Goal: Task Accomplishment & Management: Use online tool/utility

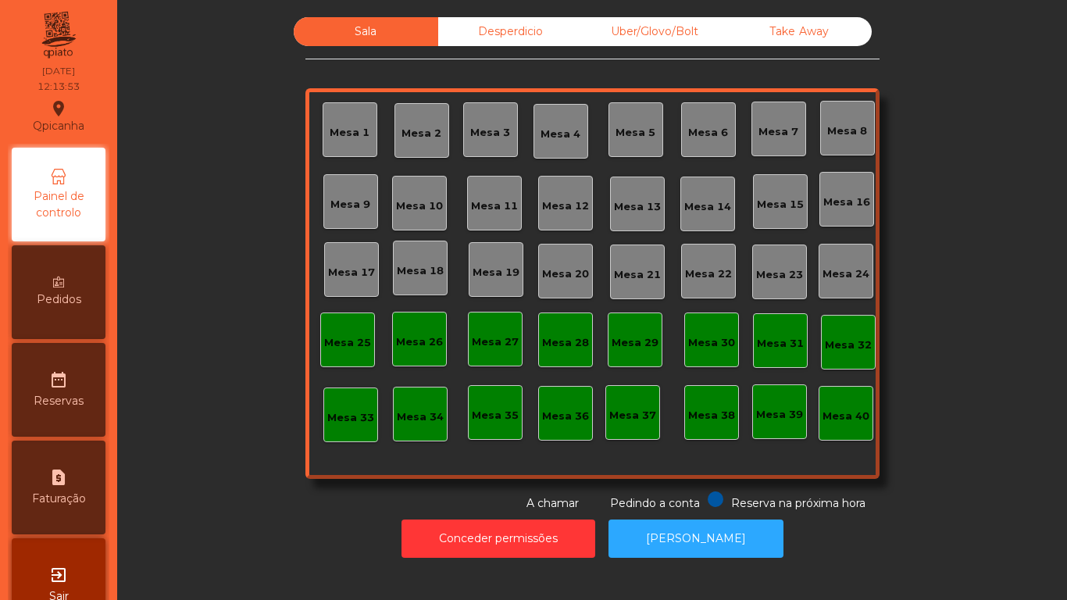
click at [415, 140] on div "Mesa 2" at bounding box center [421, 134] width 40 height 16
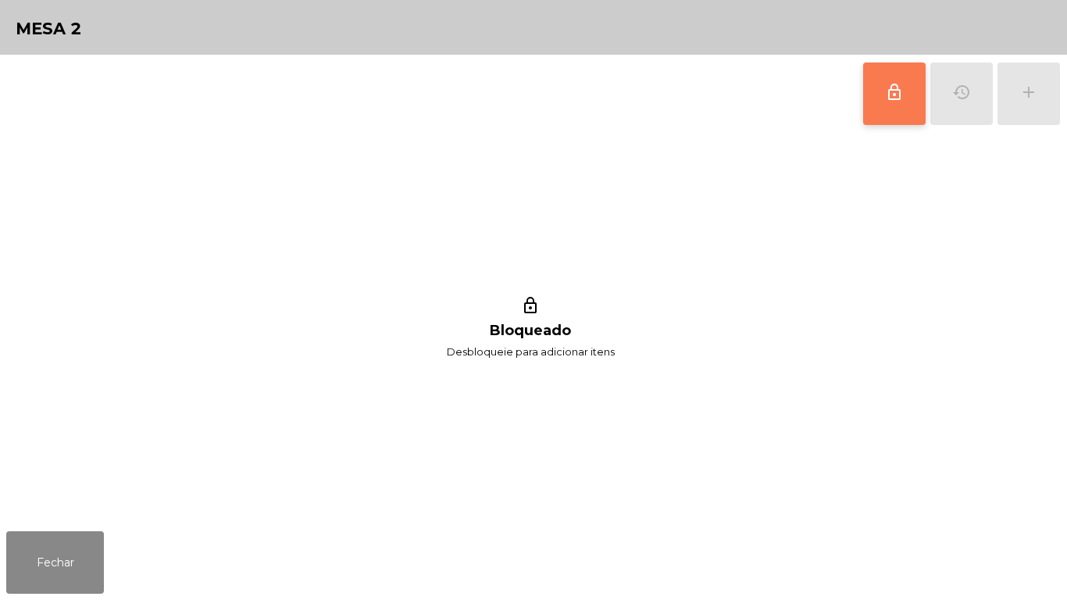
click at [891, 87] on span "lock_outline" at bounding box center [894, 92] width 19 height 19
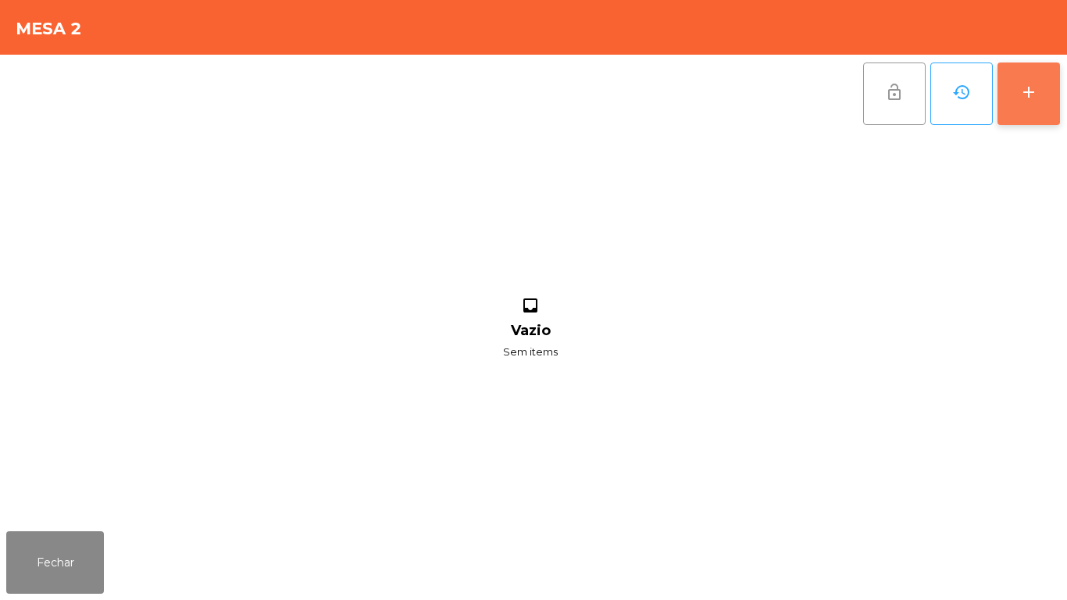
click at [1041, 91] on button "add" at bounding box center [1028, 93] width 62 height 62
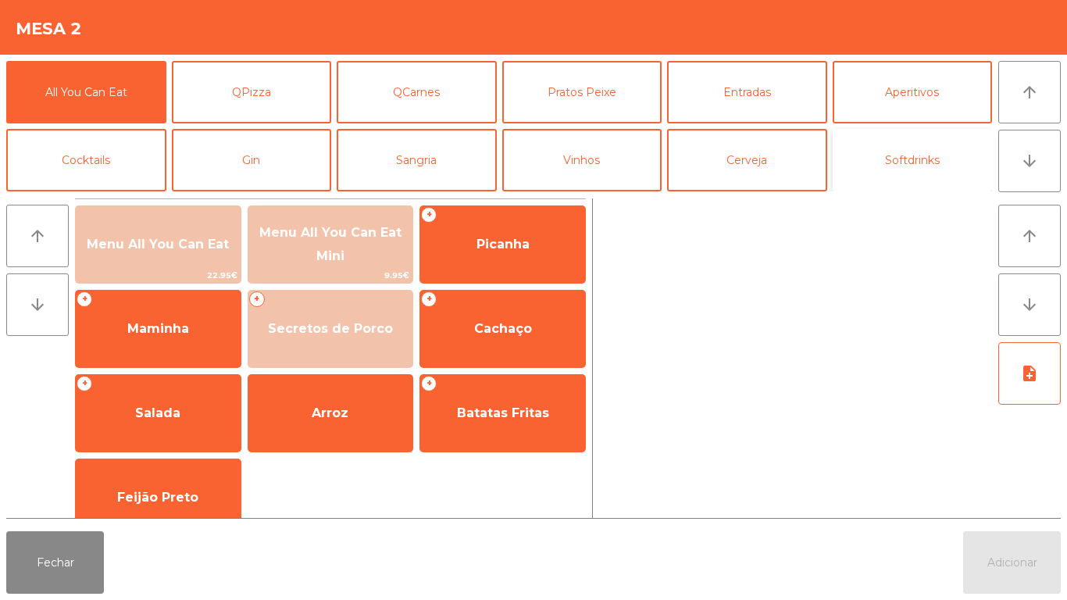
click at [907, 170] on button "Softdrinks" at bounding box center [912, 160] width 160 height 62
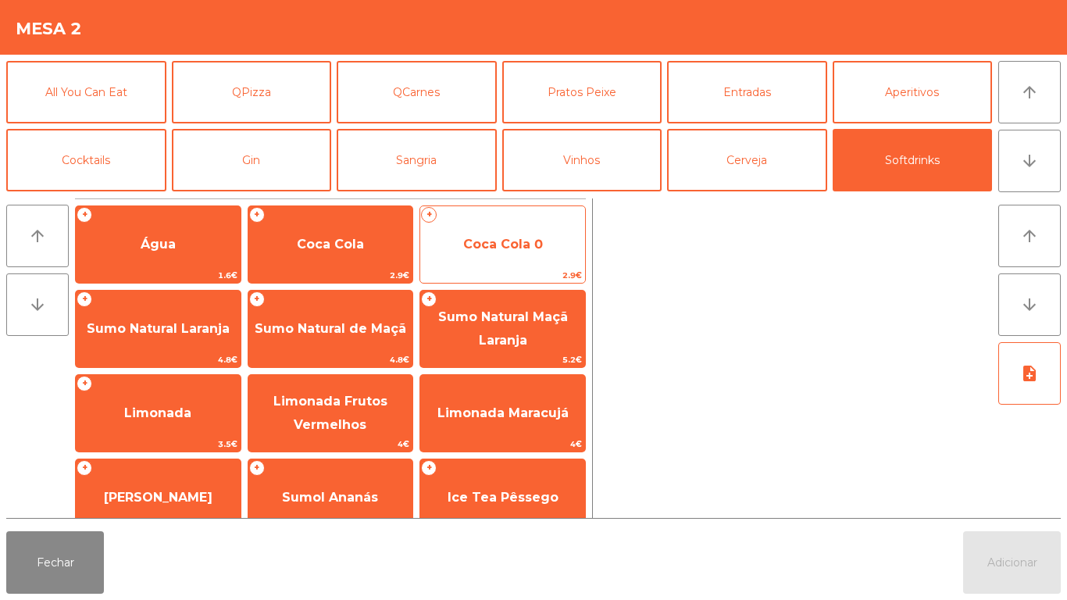
click at [479, 249] on span "Coca Cola 0" at bounding box center [503, 244] width 80 height 15
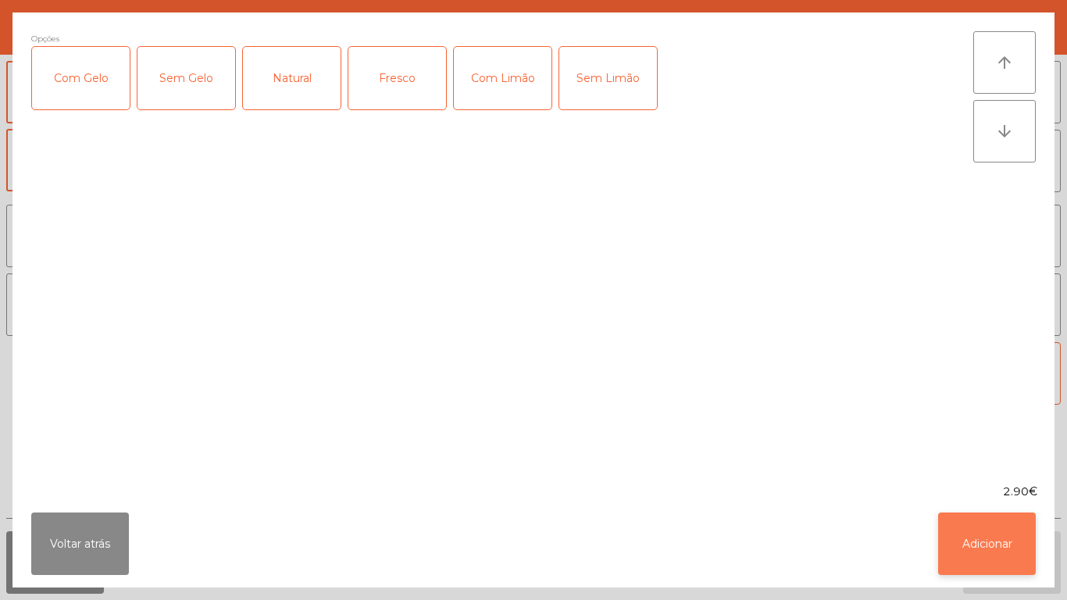
click at [1002, 547] on button "Adicionar" at bounding box center [987, 543] width 98 height 62
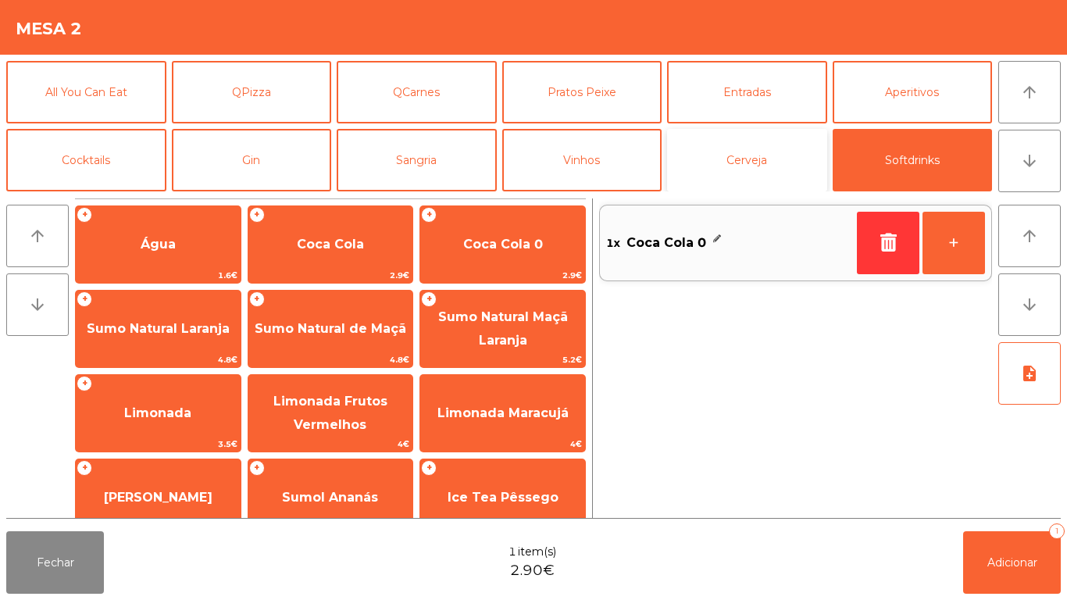
click at [757, 170] on button "Cerveja" at bounding box center [747, 160] width 160 height 62
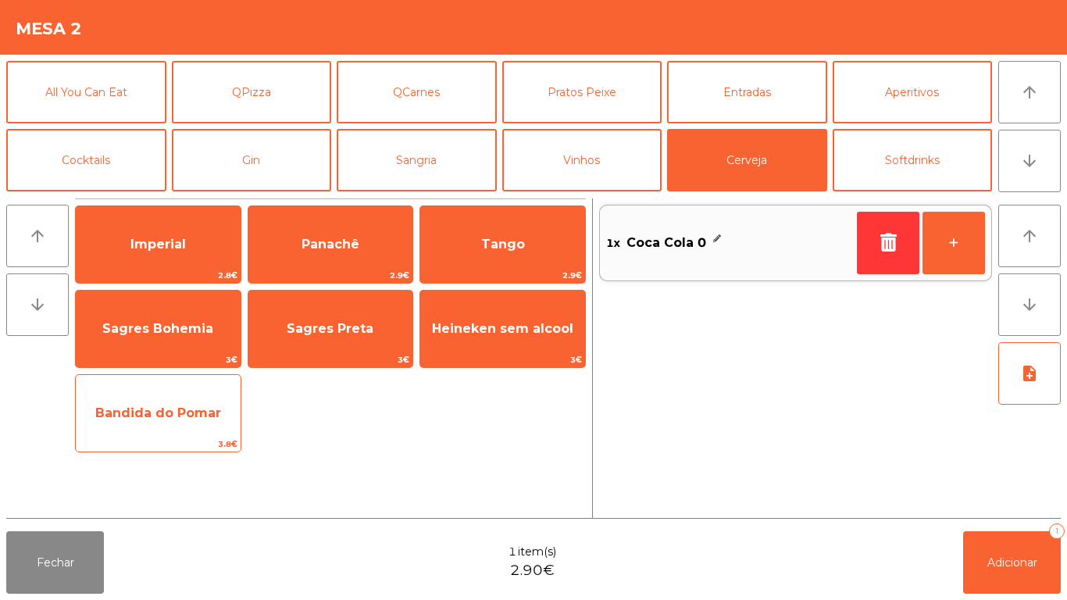
click at [212, 413] on span "Bandida do Pomar" at bounding box center [158, 412] width 126 height 15
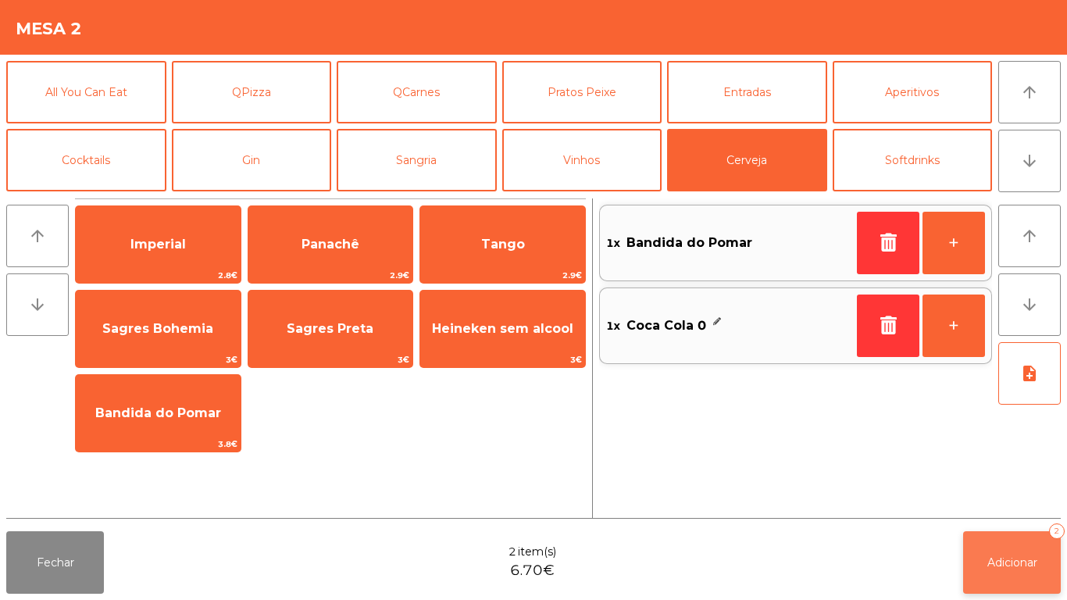
click at [1018, 547] on button "Adicionar 2" at bounding box center [1012, 562] width 98 height 62
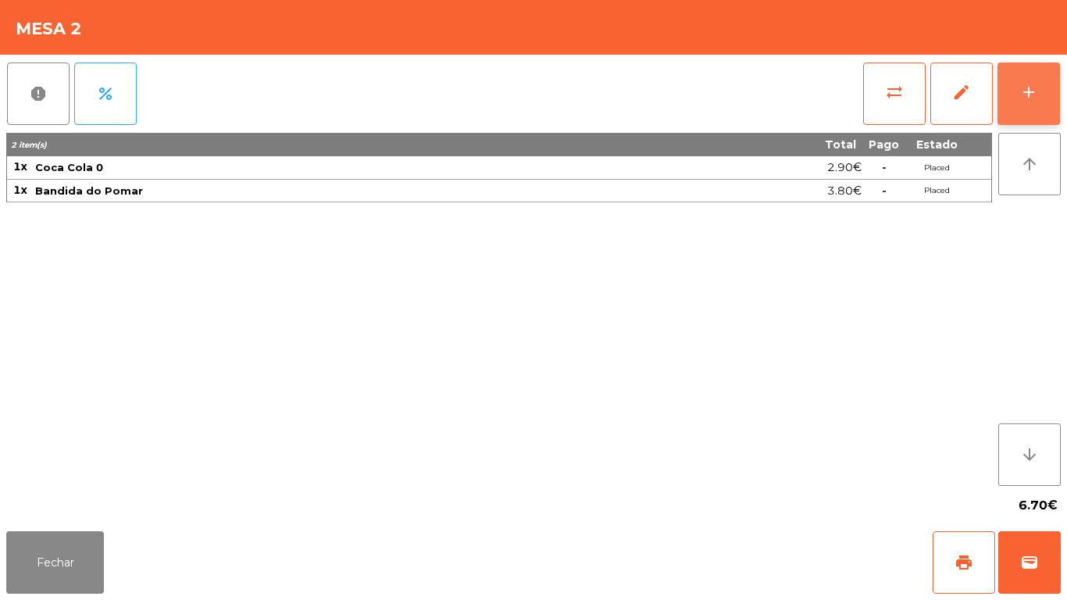
click at [1031, 101] on div "add" at bounding box center [1028, 92] width 19 height 19
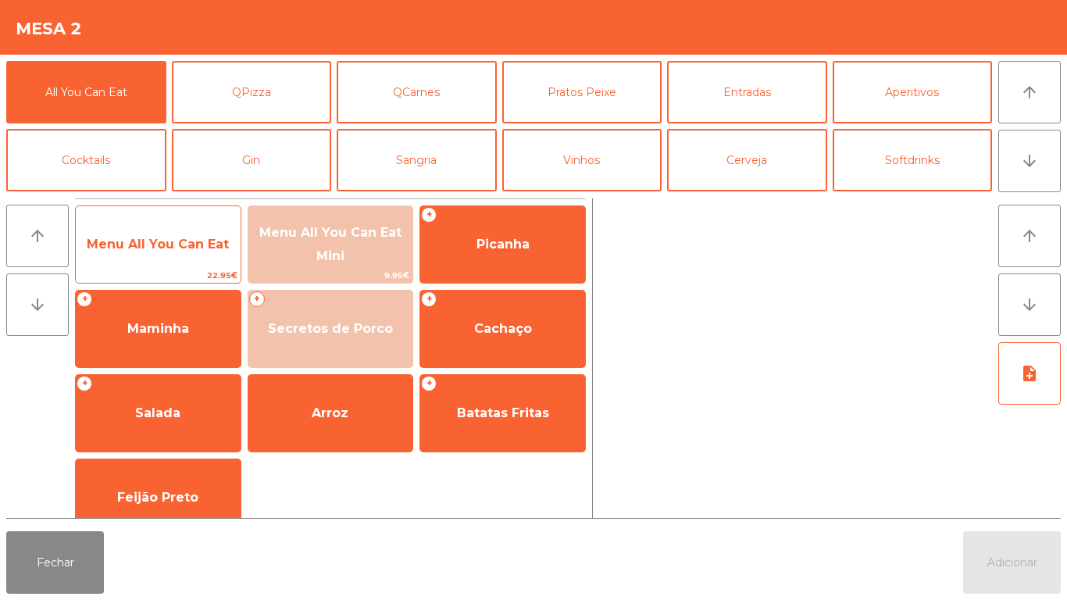
click at [185, 247] on span "Menu All You Can Eat" at bounding box center [158, 244] width 142 height 15
click at [188, 255] on span "Menu All You Can Eat" at bounding box center [158, 244] width 165 height 42
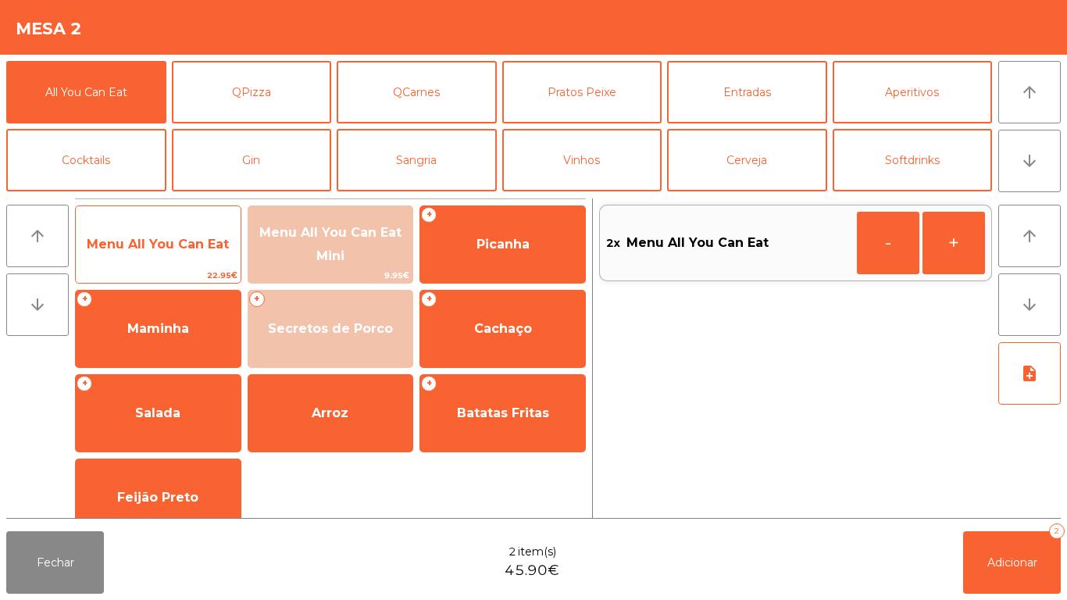
click at [177, 262] on span "Menu All You Can Eat" at bounding box center [158, 244] width 165 height 42
click at [172, 253] on span "Menu All You Can Eat" at bounding box center [158, 244] width 165 height 42
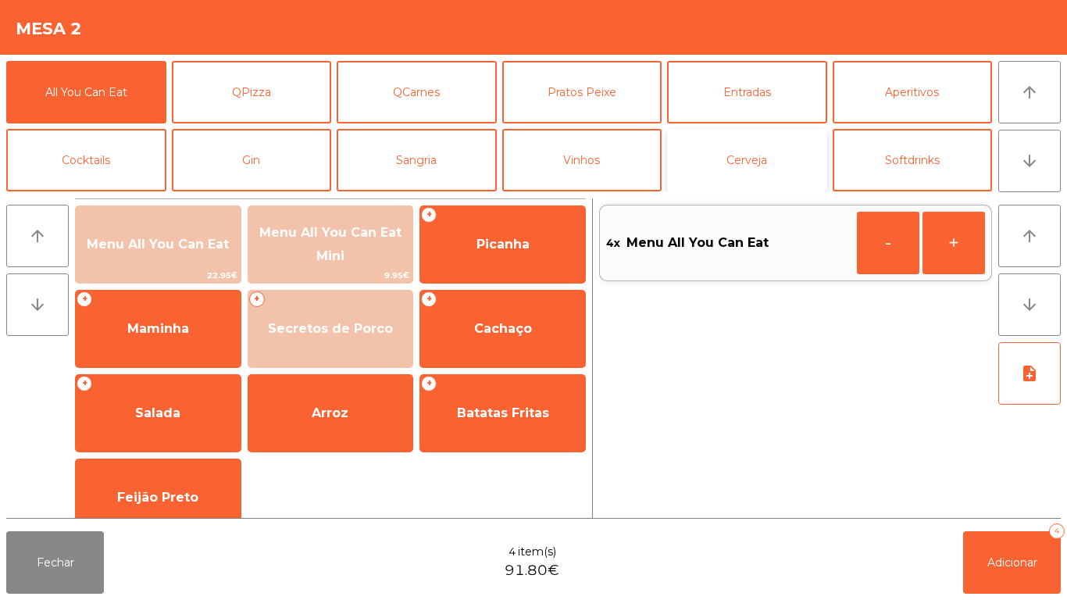
click at [759, 158] on button "Cerveja" at bounding box center [747, 160] width 160 height 62
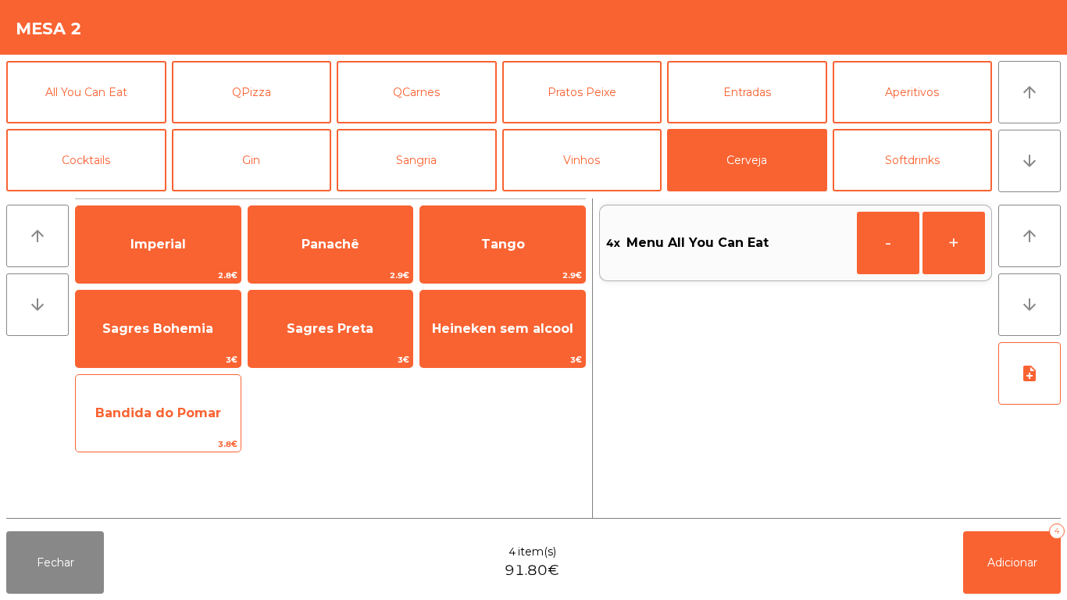
click at [203, 397] on span "Bandida do Pomar" at bounding box center [158, 413] width 165 height 42
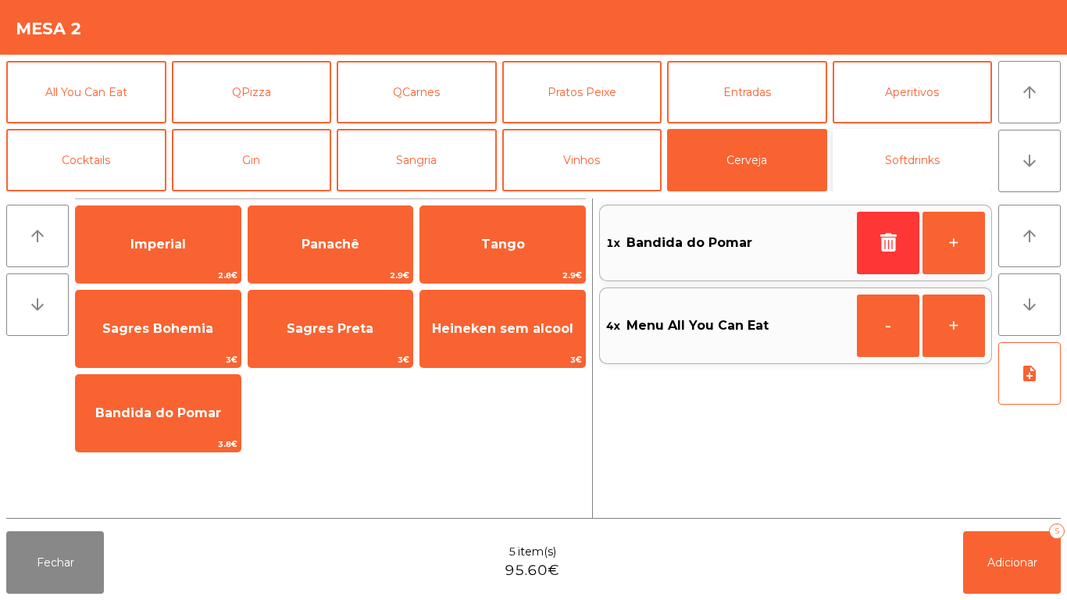
click at [914, 161] on button "Softdrinks" at bounding box center [912, 160] width 160 height 62
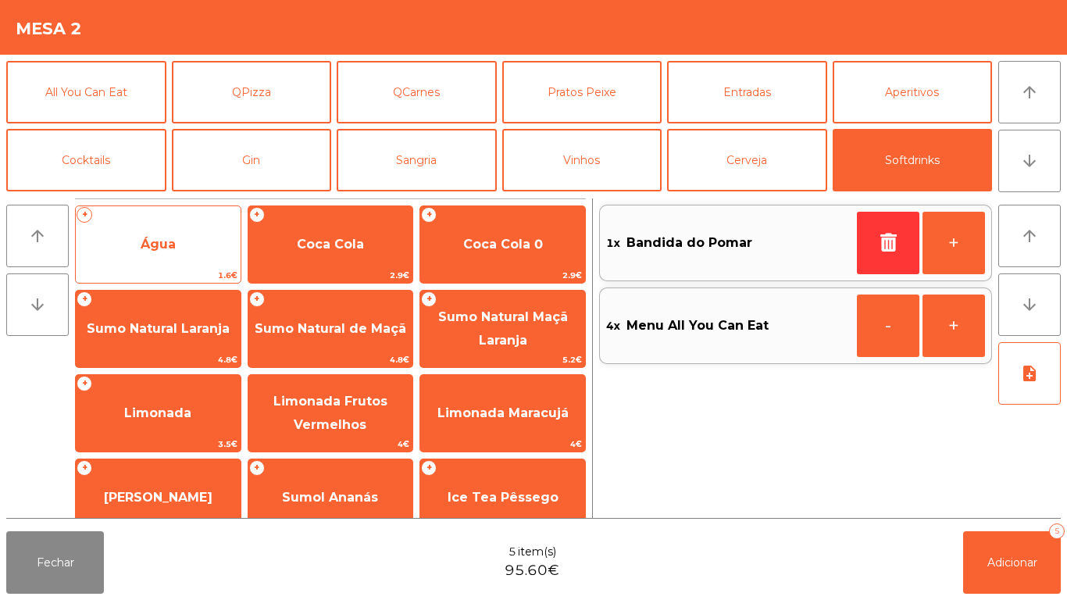
click at [187, 255] on span "Água" at bounding box center [158, 244] width 165 height 42
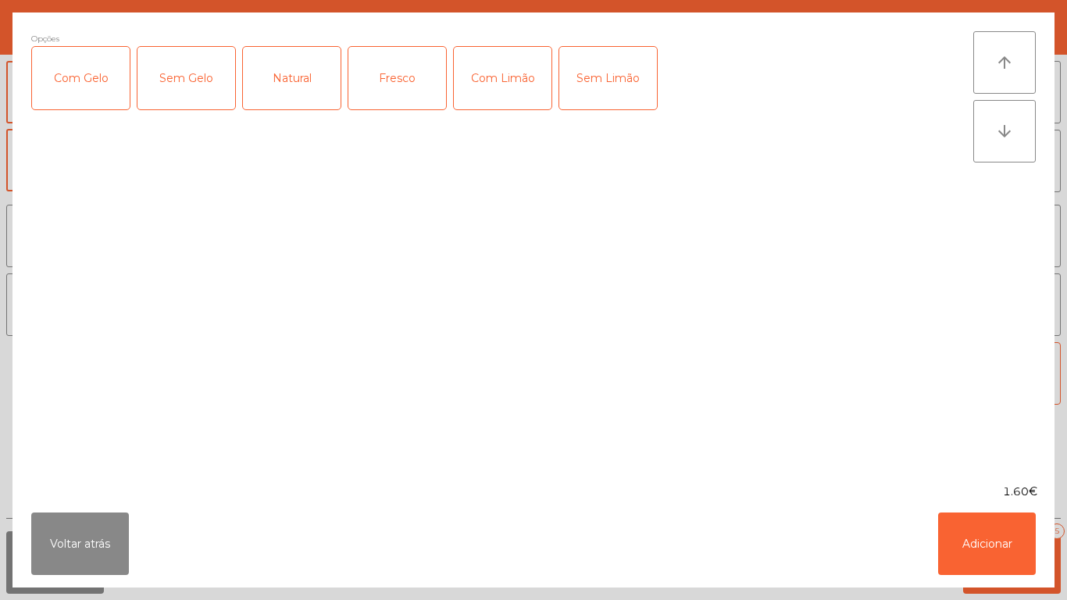
click at [301, 95] on div "Natural" at bounding box center [292, 78] width 98 height 62
click at [1006, 523] on button "Adicionar" at bounding box center [987, 543] width 98 height 62
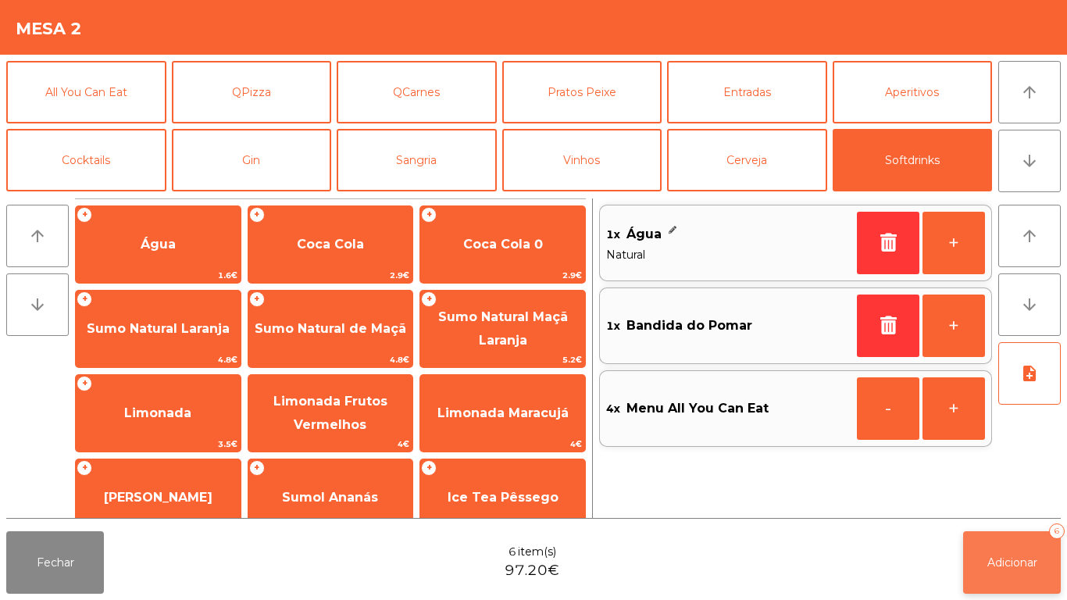
click at [1018, 561] on span "Adicionar" at bounding box center [1012, 562] width 50 height 14
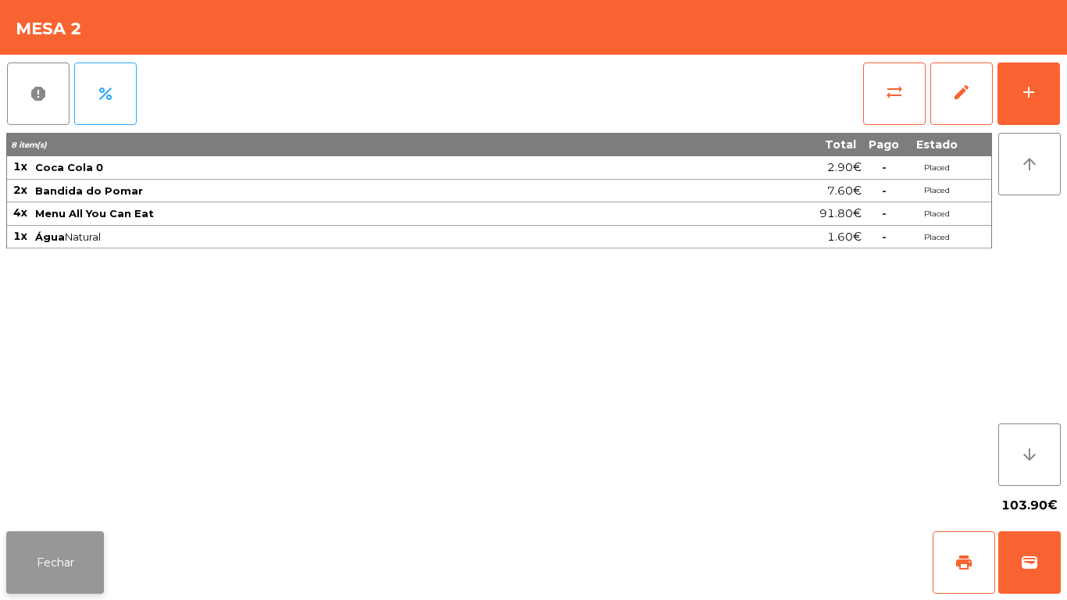
click at [38, 534] on button "Fechar" at bounding box center [55, 562] width 98 height 62
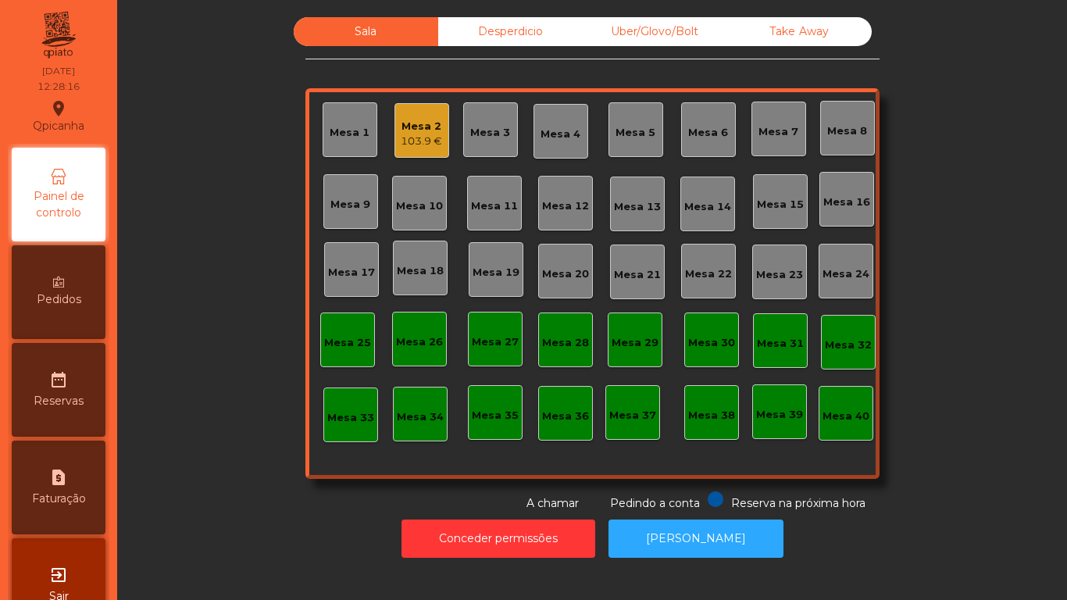
click at [496, 141] on div "Mesa 3" at bounding box center [490, 129] width 55 height 55
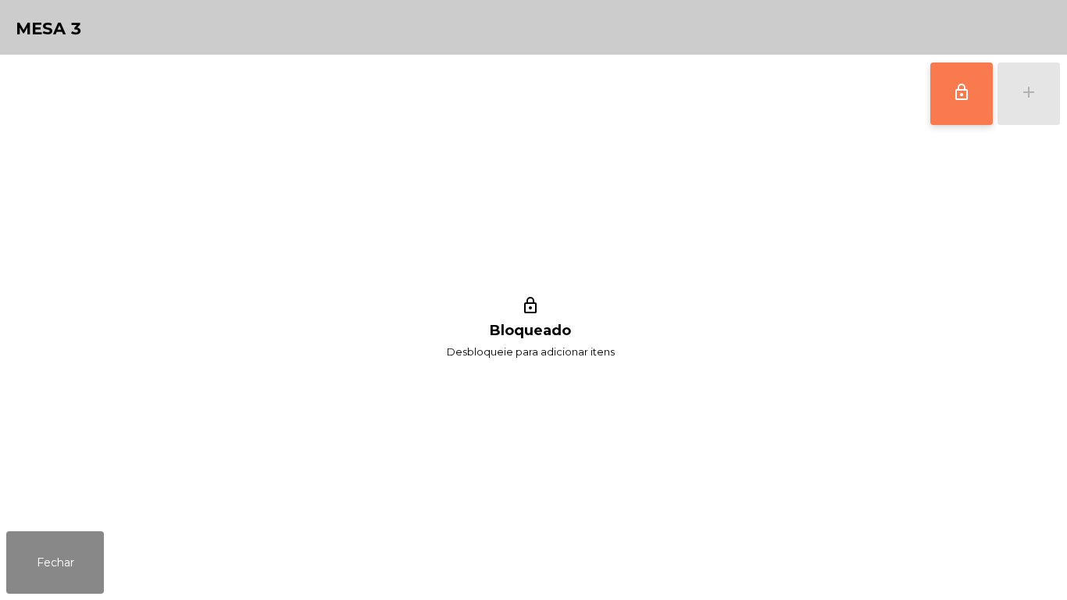
click at [953, 95] on span "lock_outline" at bounding box center [961, 92] width 19 height 19
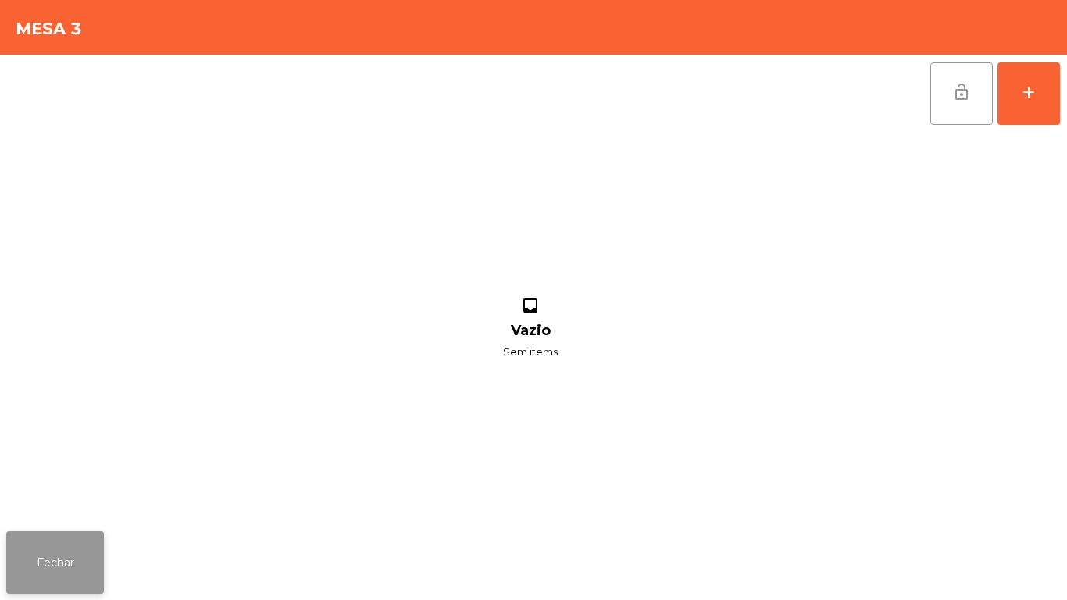
click at [66, 558] on button "Fechar" at bounding box center [55, 562] width 98 height 62
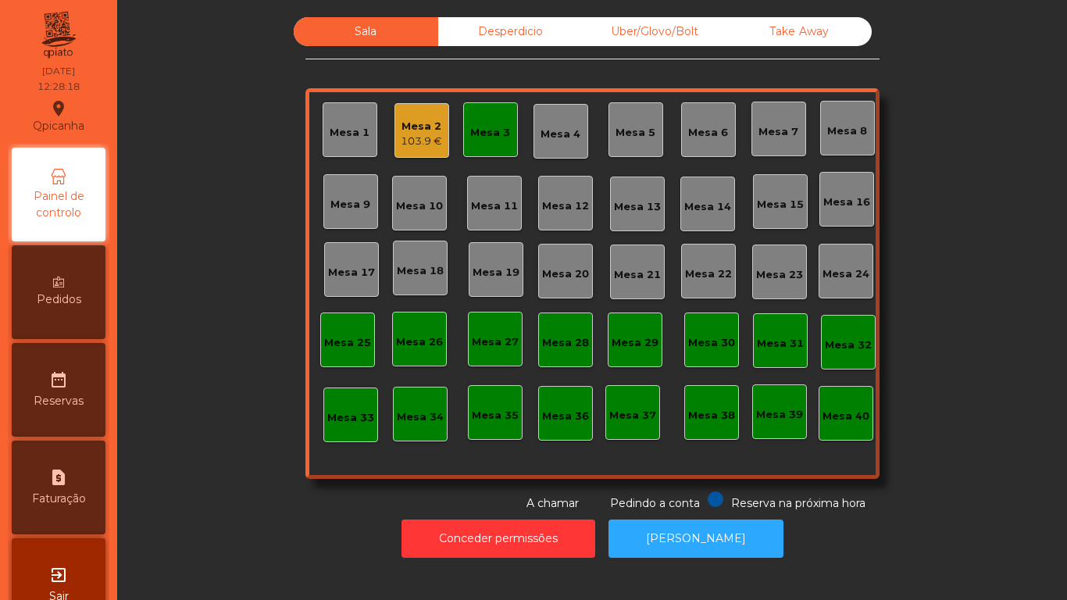
click at [433, 131] on div "Mesa 2" at bounding box center [421, 127] width 41 height 16
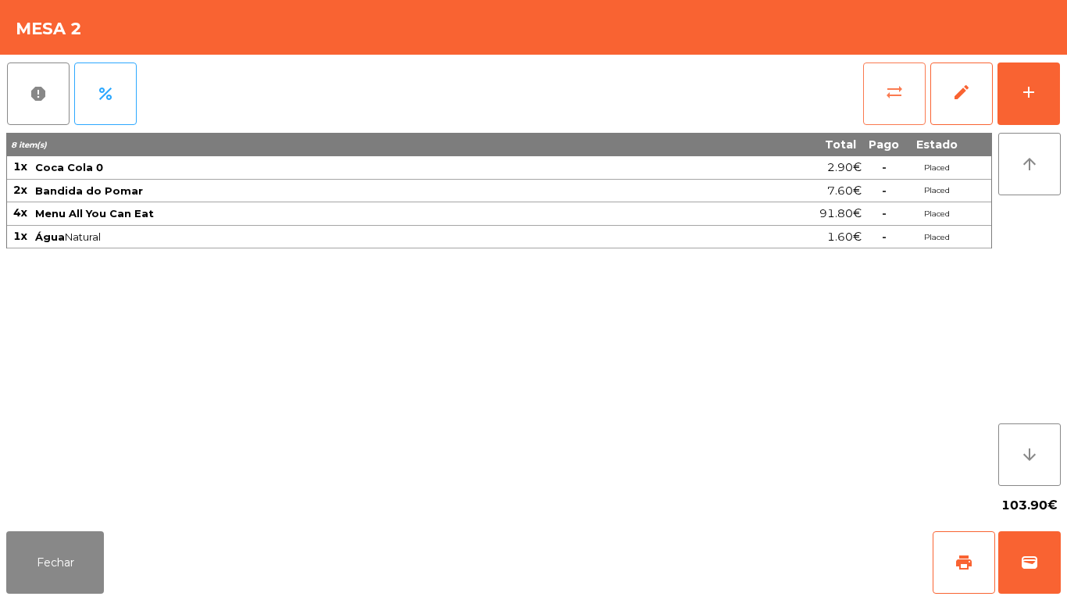
click at [906, 94] on button "sync_alt" at bounding box center [894, 93] width 62 height 62
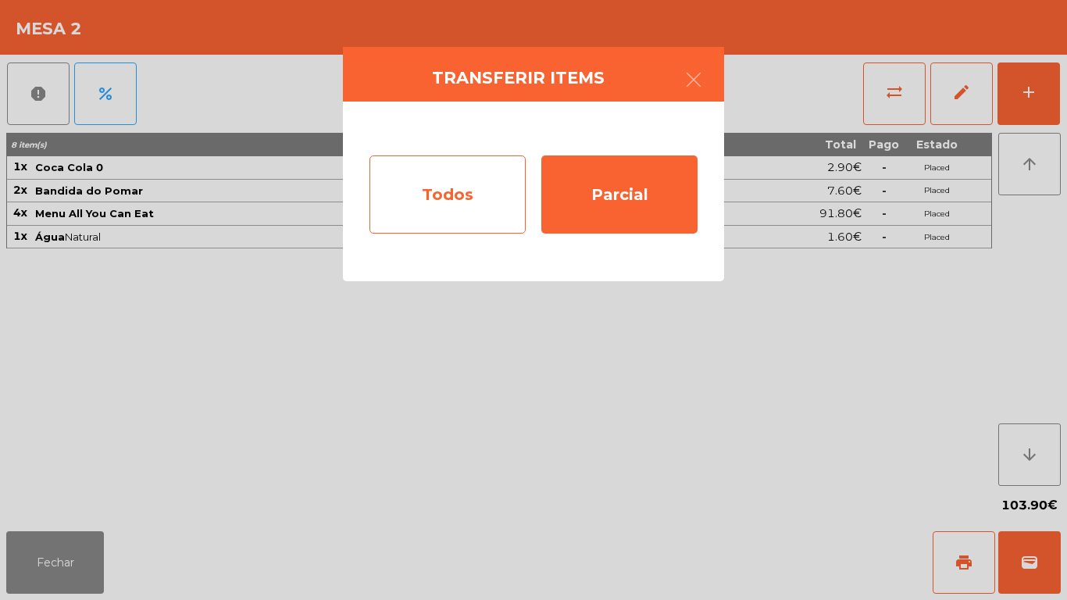
click at [452, 184] on div "Todos" at bounding box center [447, 194] width 156 height 78
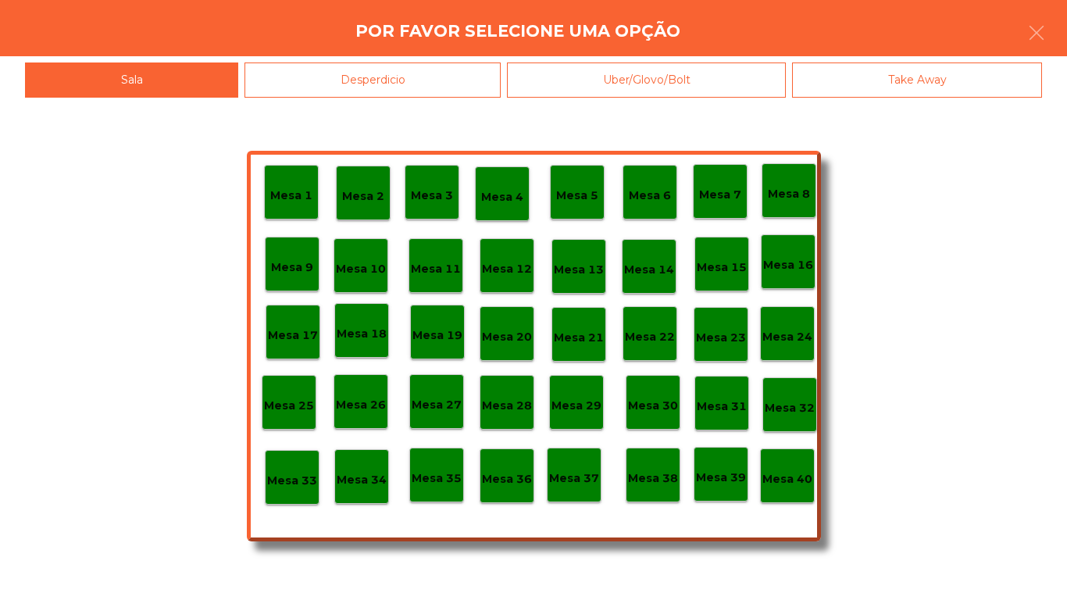
click at [441, 197] on p "Mesa 3" at bounding box center [432, 196] width 42 height 18
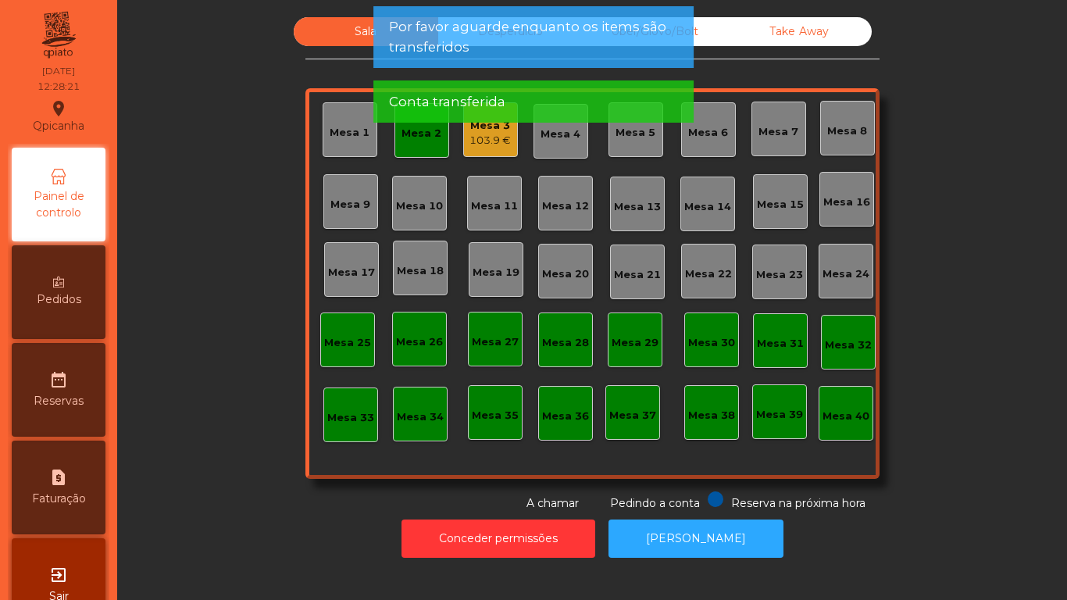
click at [422, 145] on div "Mesa 2" at bounding box center [421, 130] width 55 height 55
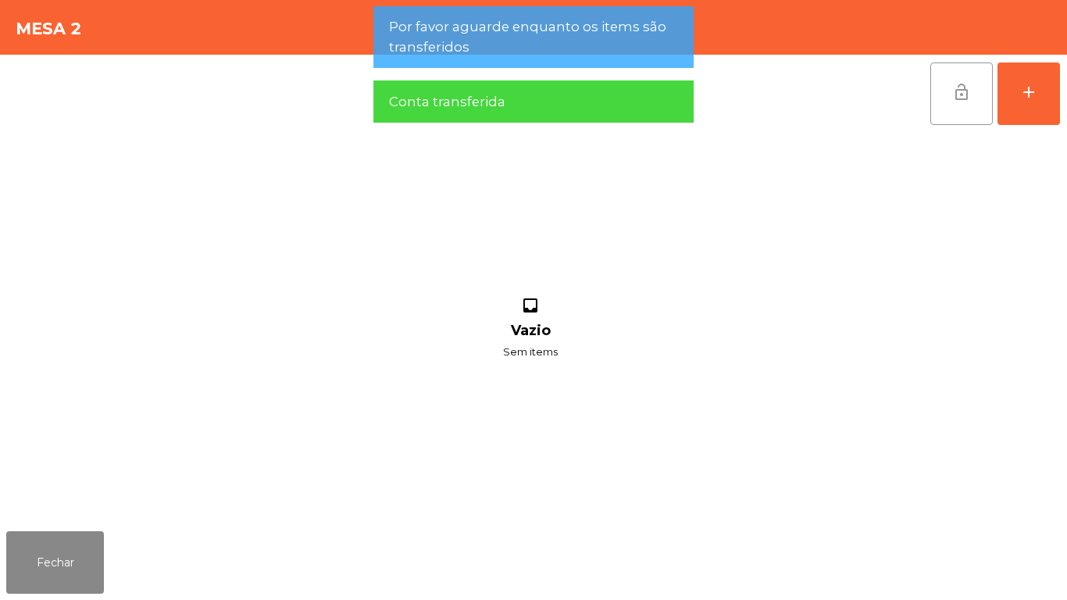
click at [963, 91] on span "lock_open" at bounding box center [961, 92] width 19 height 19
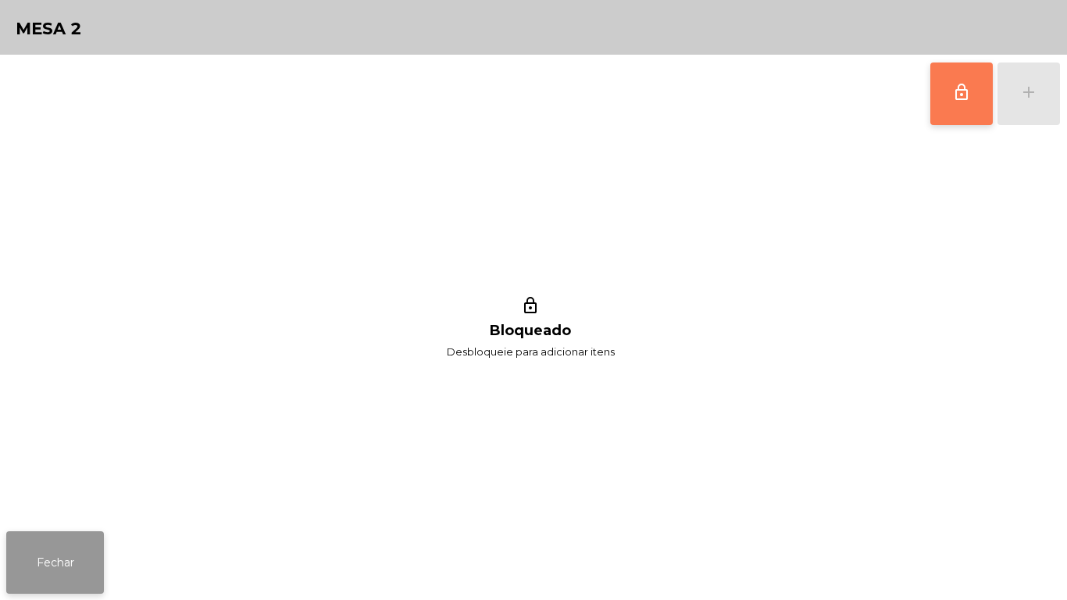
click at [36, 563] on button "Fechar" at bounding box center [55, 562] width 98 height 62
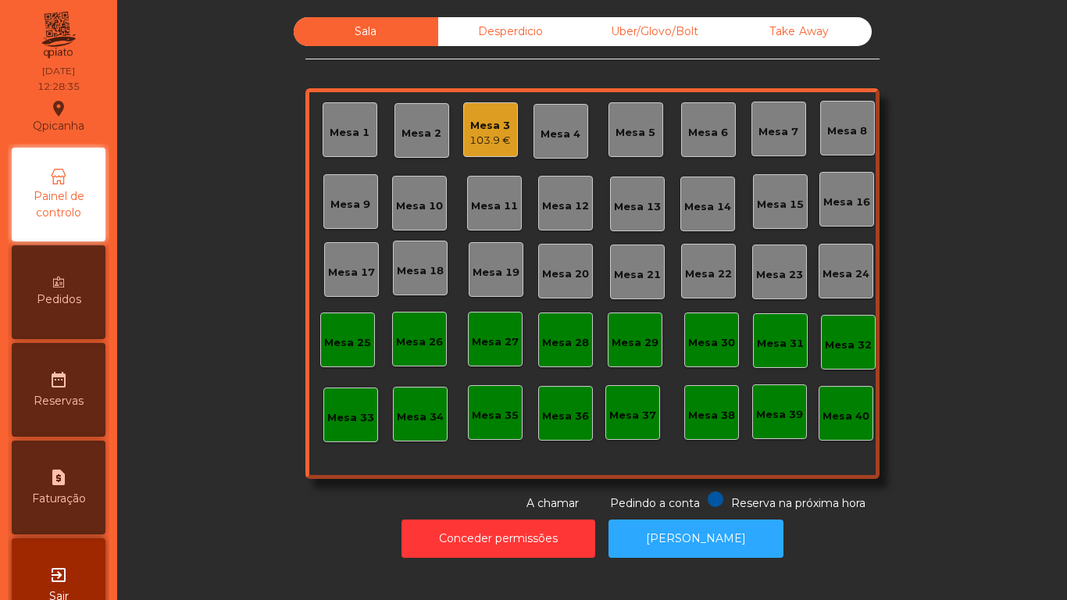
click at [487, 130] on div "Mesa 3" at bounding box center [489, 126] width 41 height 16
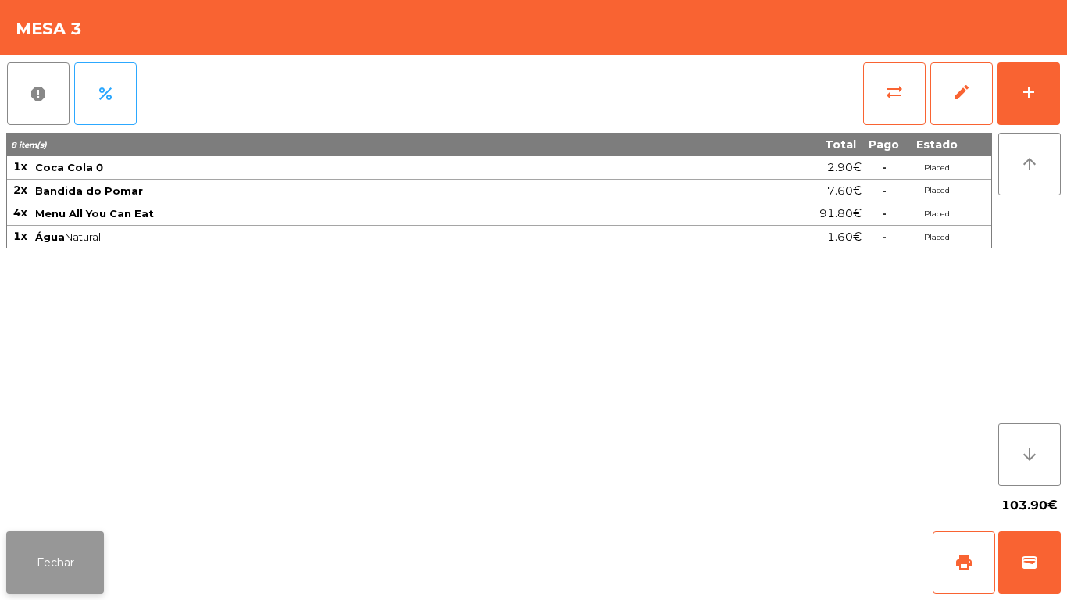
click at [75, 557] on button "Fechar" at bounding box center [55, 562] width 98 height 62
